Goal: Task Accomplishment & Management: Manage account settings

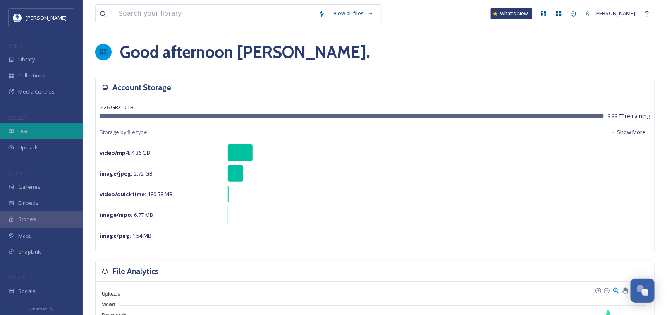
click at [24, 131] on span "UGC" at bounding box center [23, 131] width 11 height 8
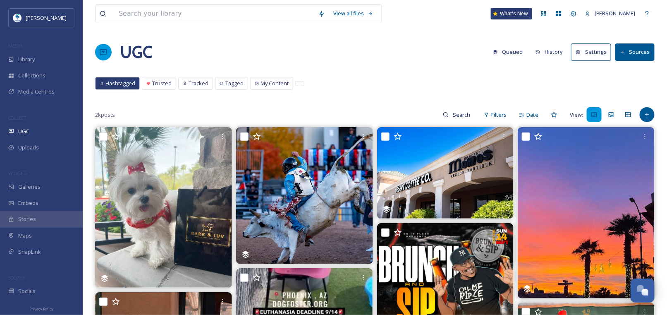
click at [550, 53] on button "History" at bounding box center [549, 52] width 36 height 16
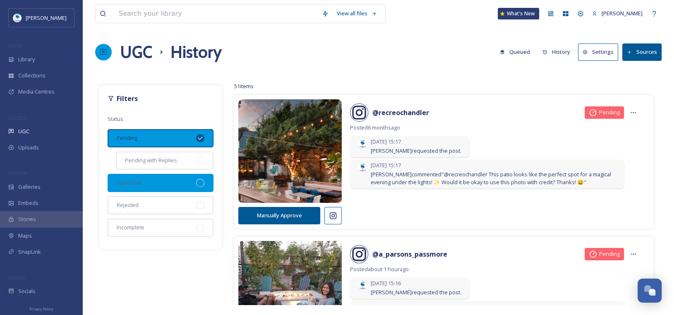
click at [135, 182] on span "Approved" at bounding box center [129, 183] width 24 height 8
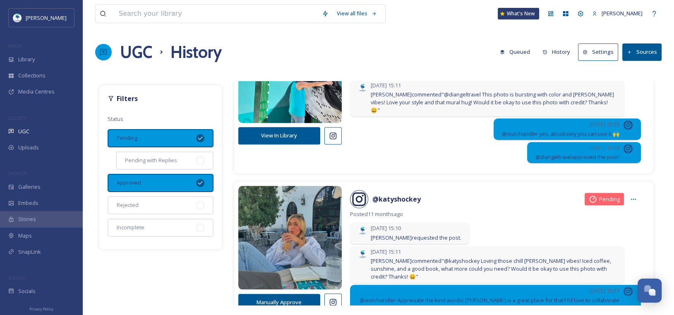
scroll to position [951, 0]
